Goal: Task Accomplishment & Management: Manage account settings

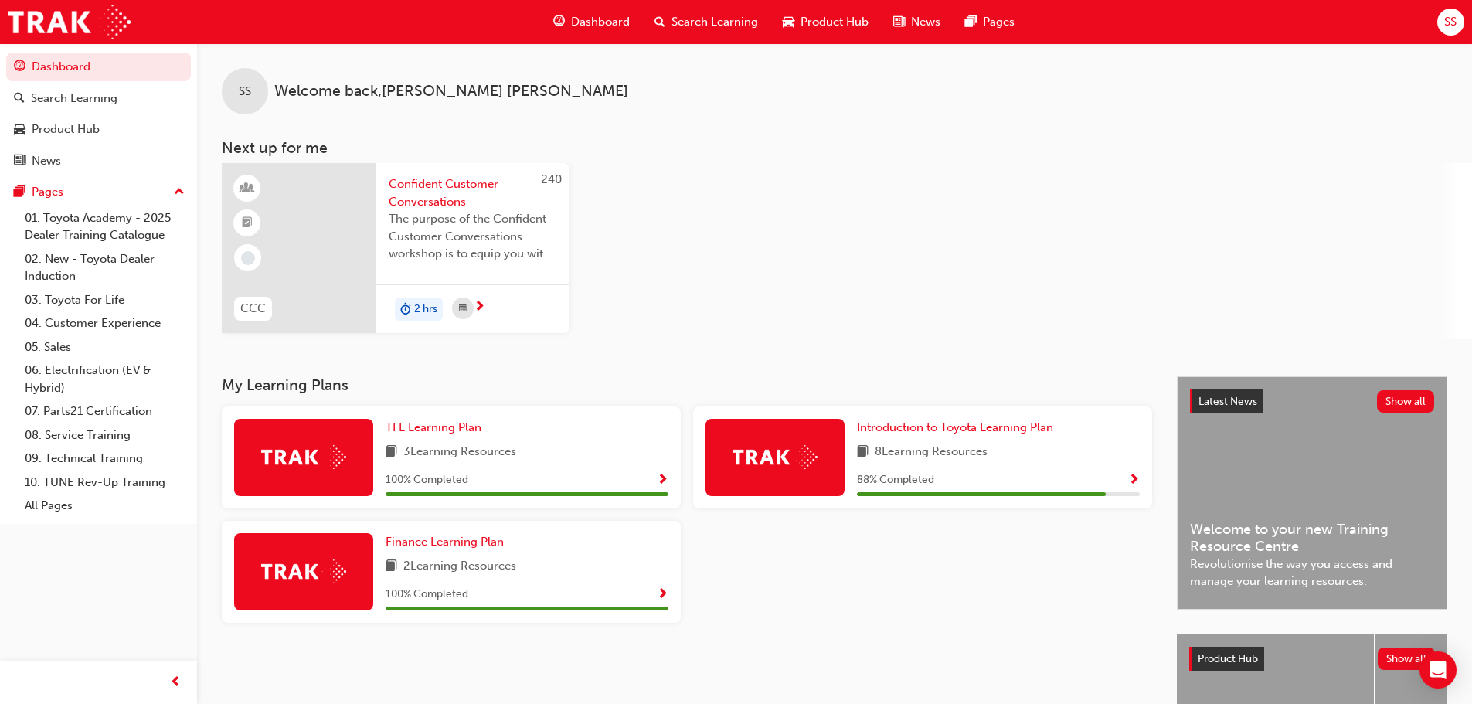
click at [1450, 19] on span "SS" at bounding box center [1450, 22] width 12 height 18
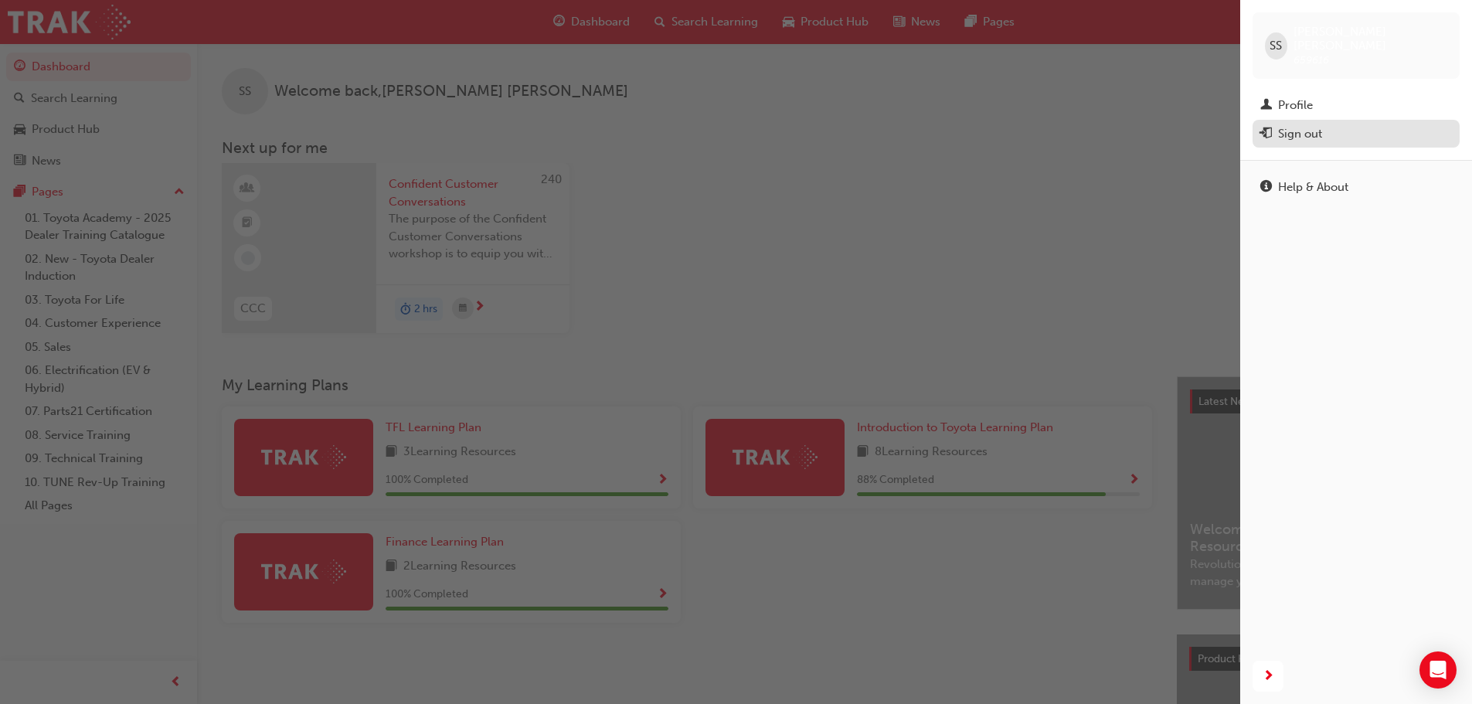
click at [1323, 124] on div "Sign out" at bounding box center [1356, 133] width 192 height 19
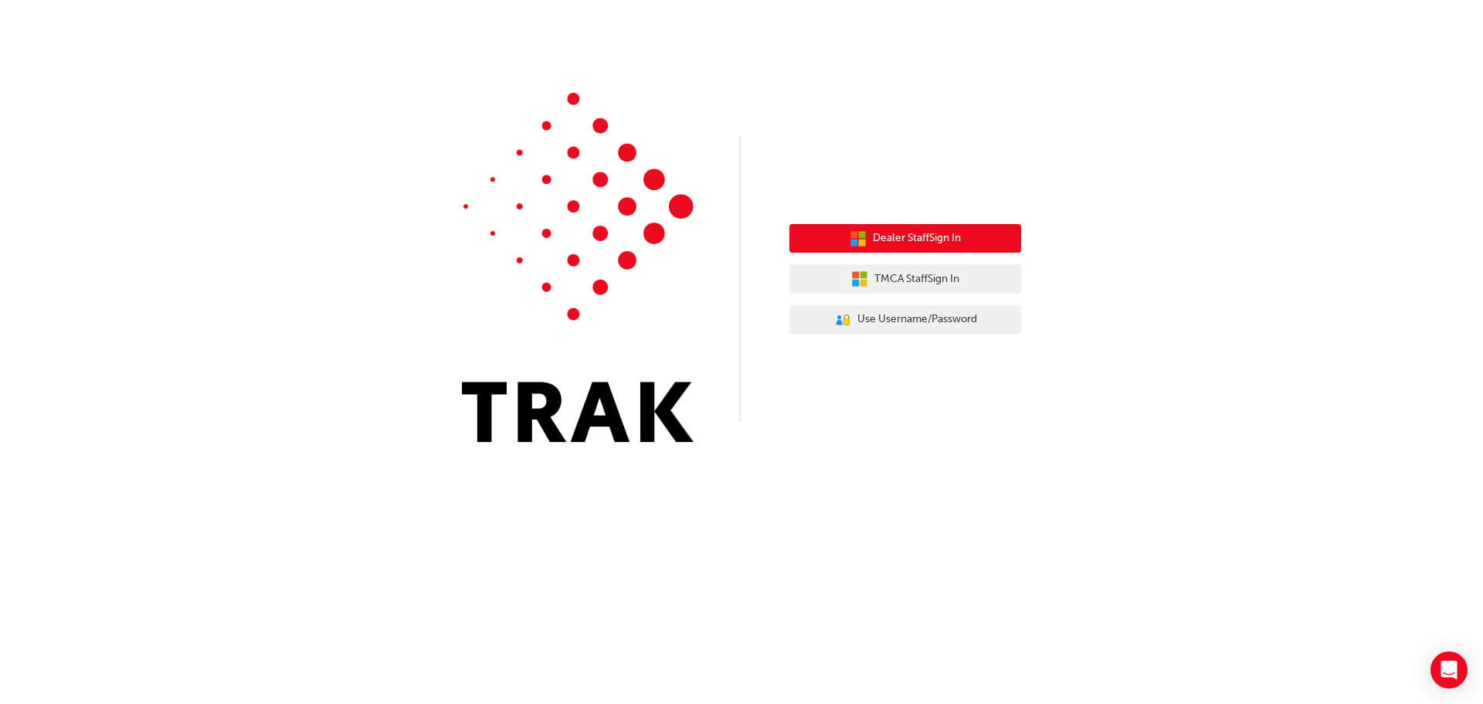
click at [908, 241] on span "Dealer Staff Sign In" at bounding box center [917, 238] width 88 height 18
